Goal: Information Seeking & Learning: Find specific fact

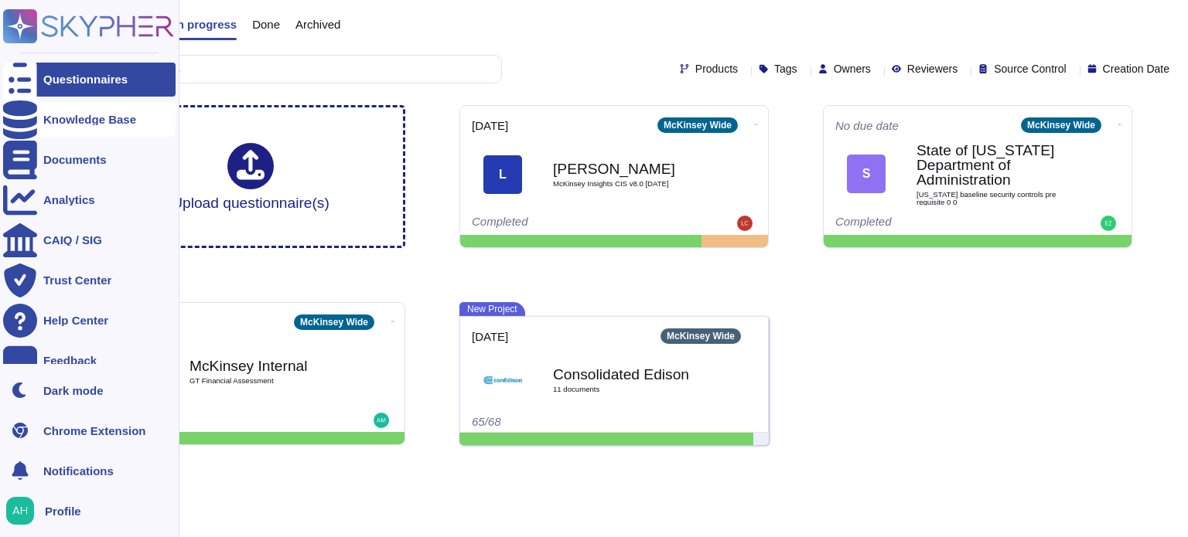
click at [107, 120] on div "Knowledge Base" at bounding box center [89, 120] width 93 height 12
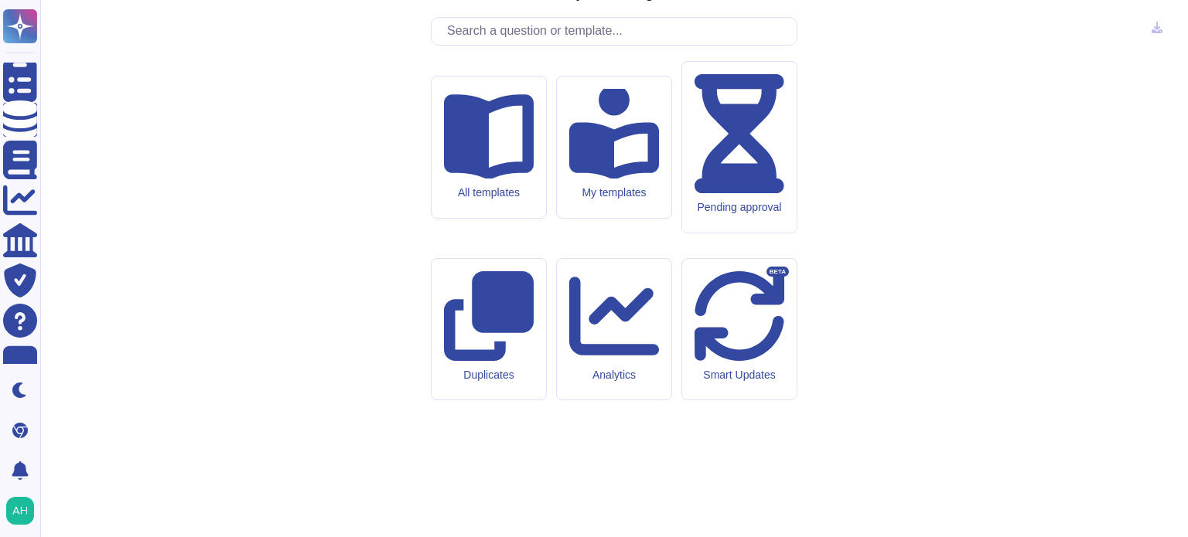
click at [572, 45] on input "text" at bounding box center [617, 31] width 357 height 27
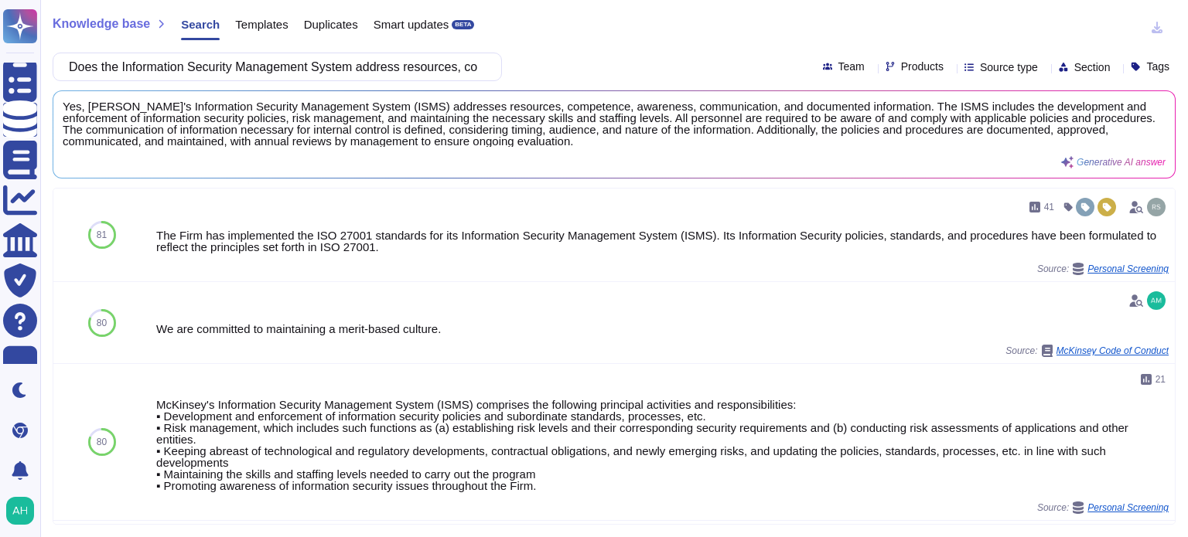
drag, startPoint x: 486, startPoint y: 65, endPoint x: 83, endPoint y: 61, distance: 403.7
click at [83, 61] on div "Does the Information Security Management System address resources, competence, …" at bounding box center [277, 67] width 449 height 29
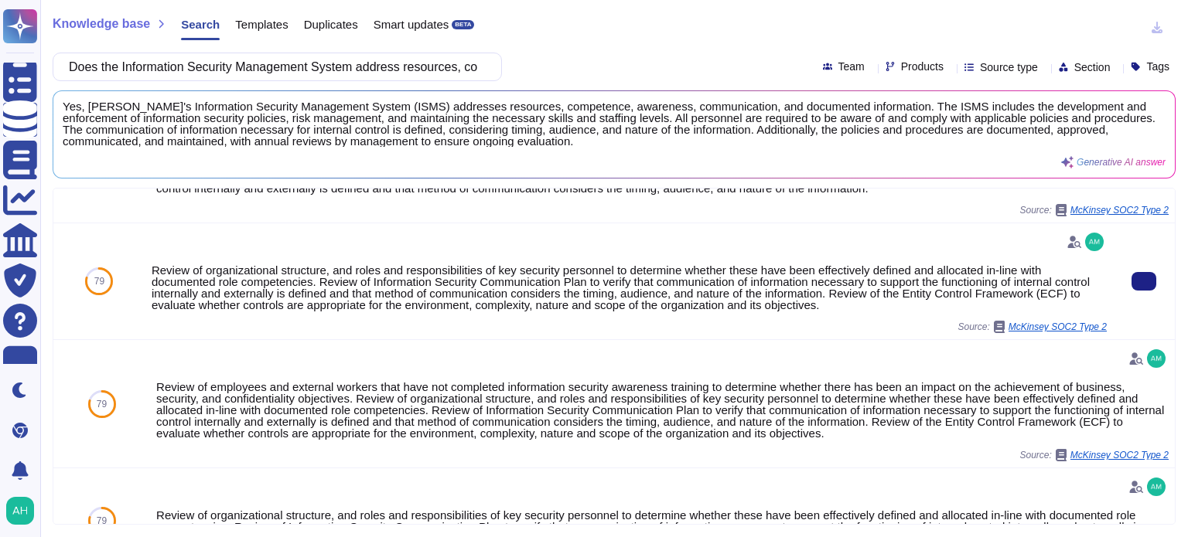
scroll to position [773, 0]
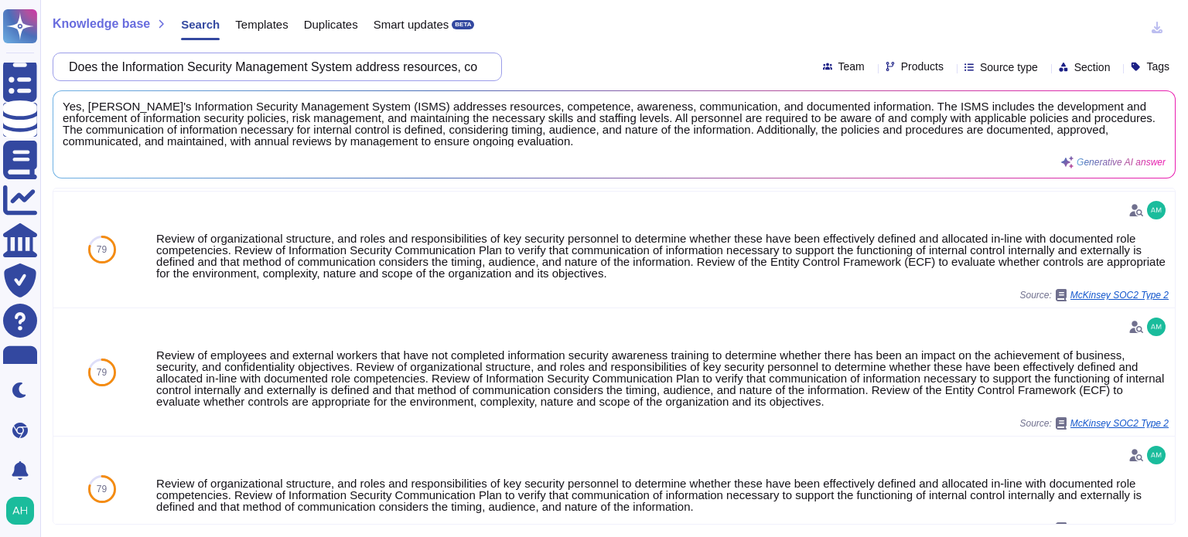
click at [254, 70] on input "Does the Information Security Management System address resources, competence, …" at bounding box center [273, 66] width 425 height 27
drag, startPoint x: 435, startPoint y: 74, endPoint x: 464, endPoint y: 60, distance: 32.9
click at [464, 59] on input "Does the Information Security Management System address resources, competence, …" at bounding box center [273, 66] width 425 height 27
click at [493, 70] on div "Does the Information Security Management System address resources, competence, …" at bounding box center [277, 67] width 449 height 29
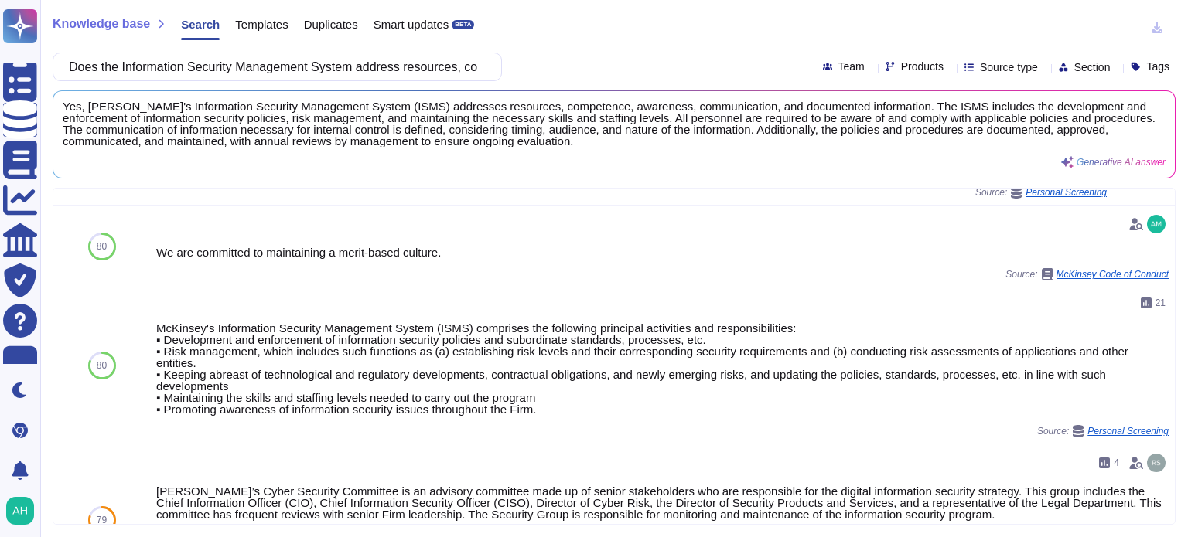
scroll to position [0, 0]
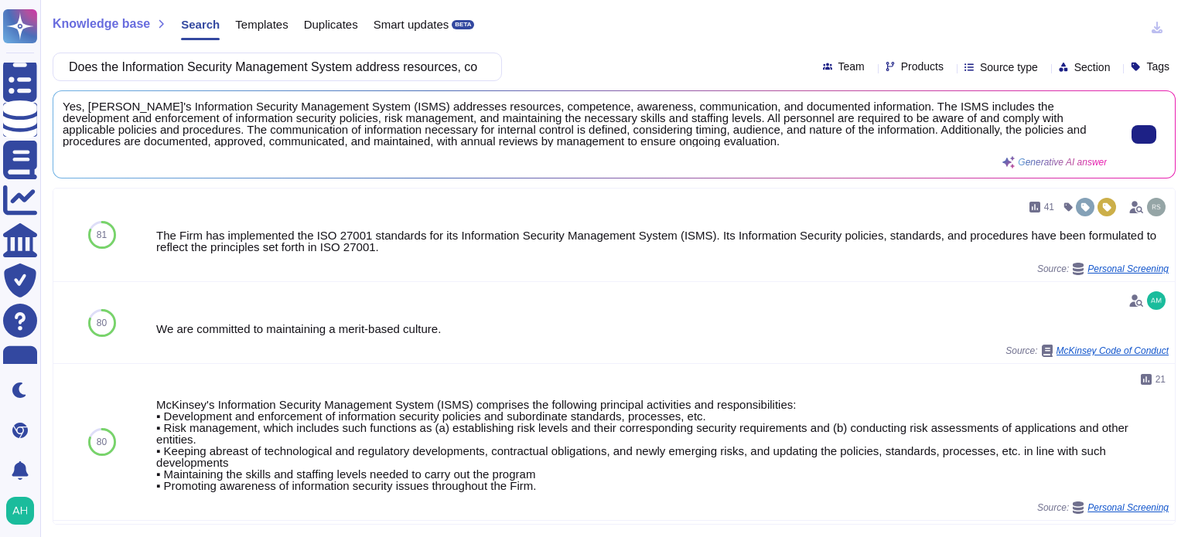
click at [466, 159] on div "Yes, [PERSON_NAME]'s Information Security Management System (ISMS) addresses re…" at bounding box center [585, 135] width 1044 height 68
